Goal: Register for event/course

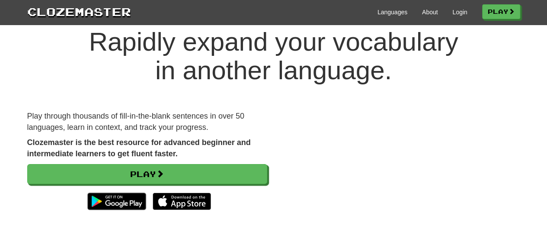
scroll to position [43, 0]
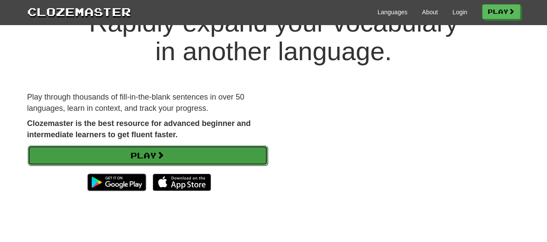
click at [195, 151] on link "Play" at bounding box center [148, 155] width 240 height 20
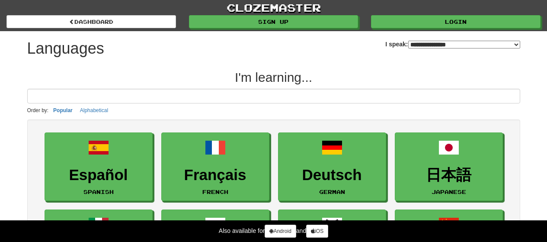
select select "*******"
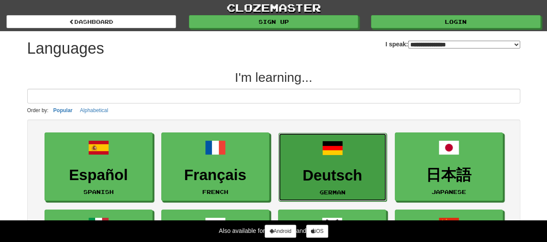
click at [316, 172] on h3 "Deutsch" at bounding box center [332, 175] width 99 height 17
